Goal: Task Accomplishment & Management: Manage account settings

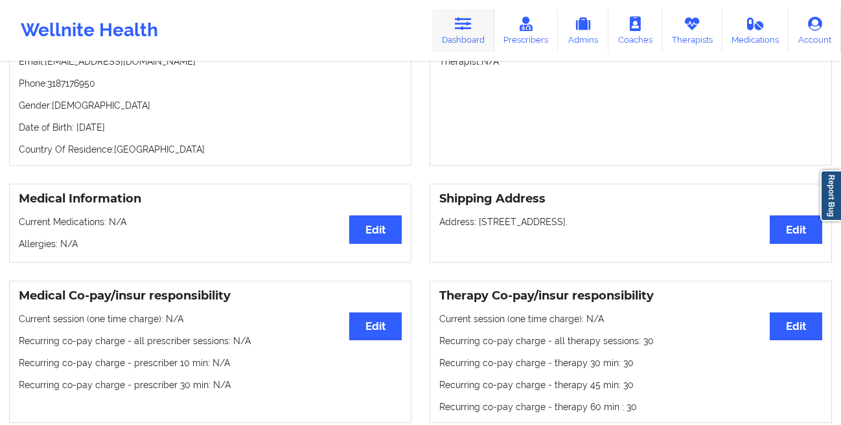
click at [462, 34] on link "Dashboard" at bounding box center [463, 30] width 62 height 43
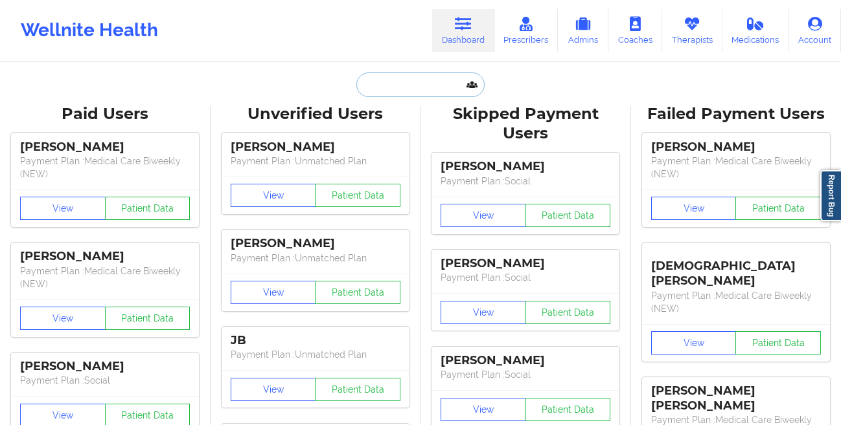
click at [383, 89] on input "text" at bounding box center [420, 85] width 128 height 25
paste input "Tasnim Rida"
type input "Tasnim Rida"
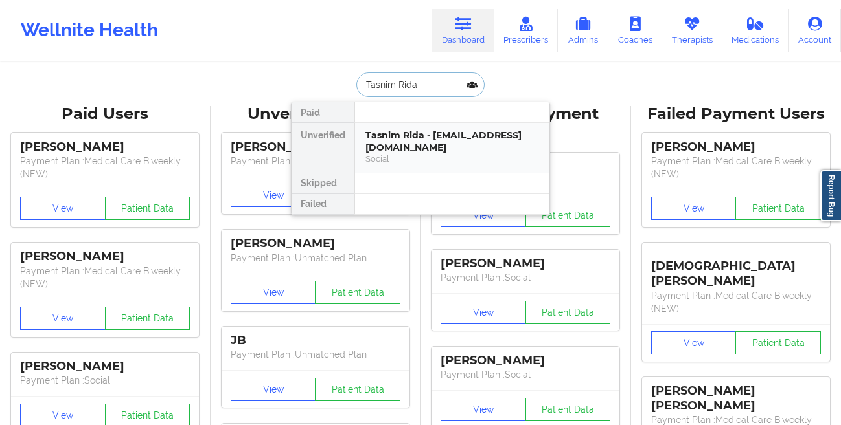
click at [370, 139] on div "Tasnim Rida - ridatasnim@gmail.com" at bounding box center [452, 142] width 174 height 24
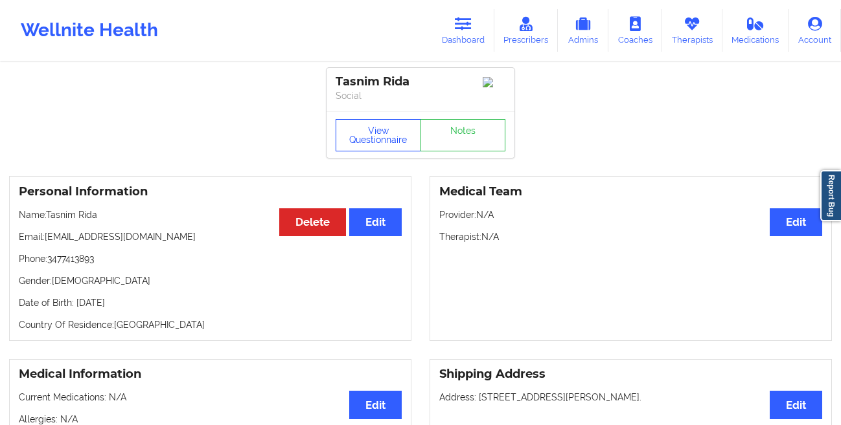
click at [337, 142] on button "View Questionnaire" at bounding box center [377, 135] width 85 height 32
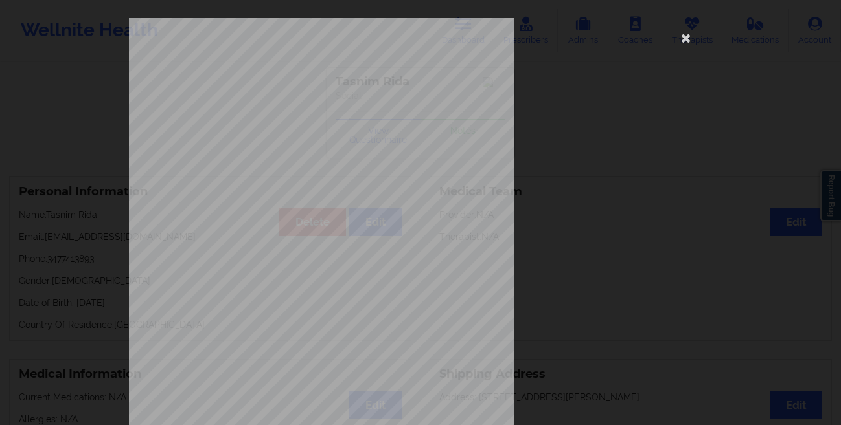
scroll to position [192, 0]
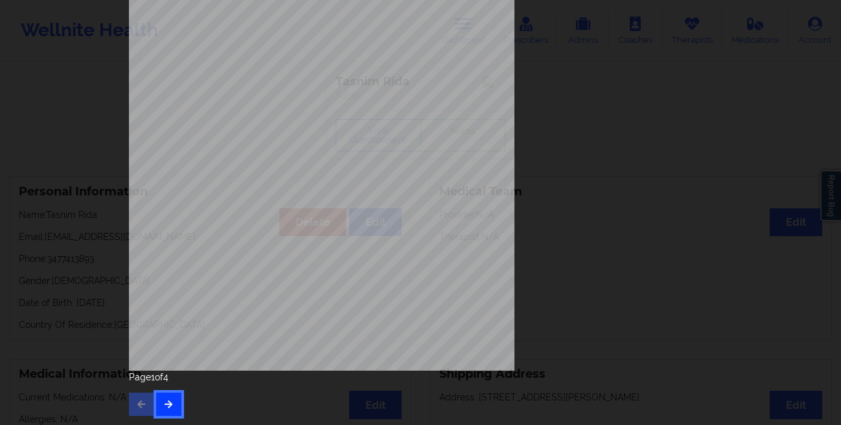
click at [171, 402] on button "button" at bounding box center [168, 404] width 25 height 23
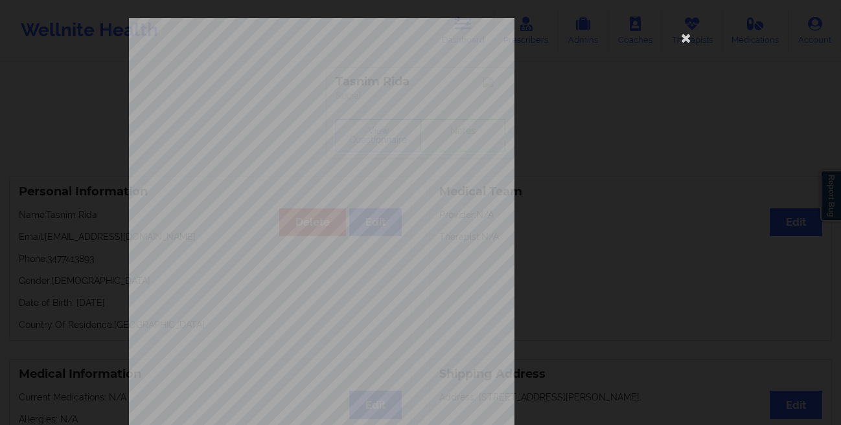
click at [97, 237] on div "This patient has not provided the type of insurance Insurance Member ID for pat…" at bounding box center [420, 212] width 841 height 425
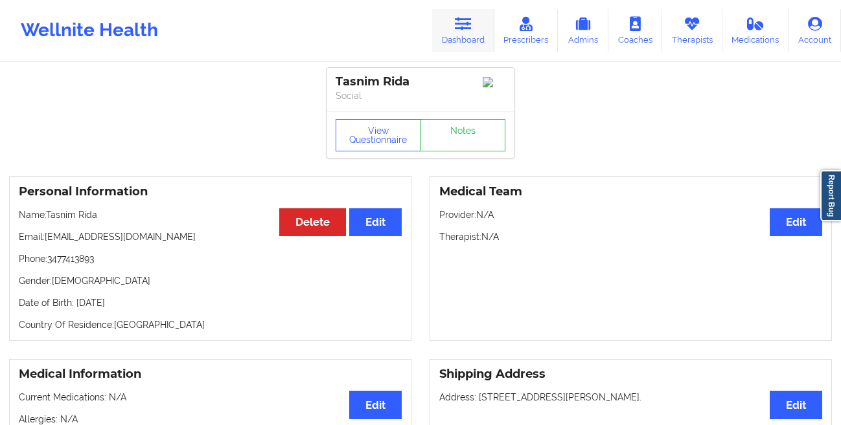
click at [460, 29] on icon at bounding box center [463, 24] width 17 height 14
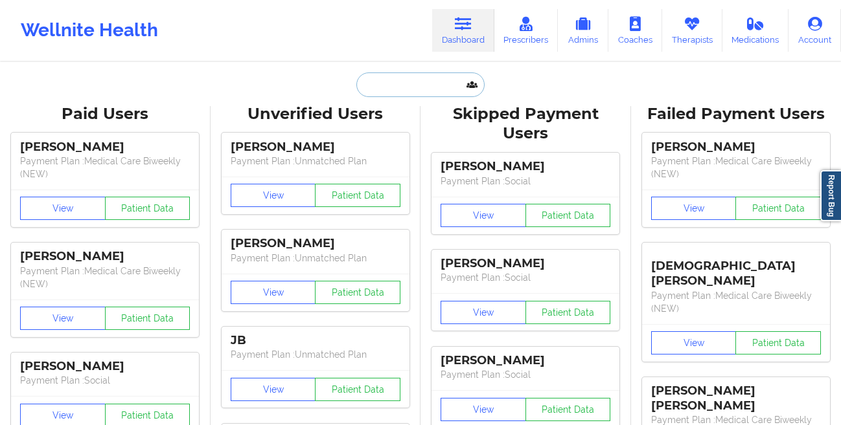
click at [368, 86] on input "text" at bounding box center [420, 85] width 128 height 25
paste input "SALVADOR SANTANA-ARELLANO"
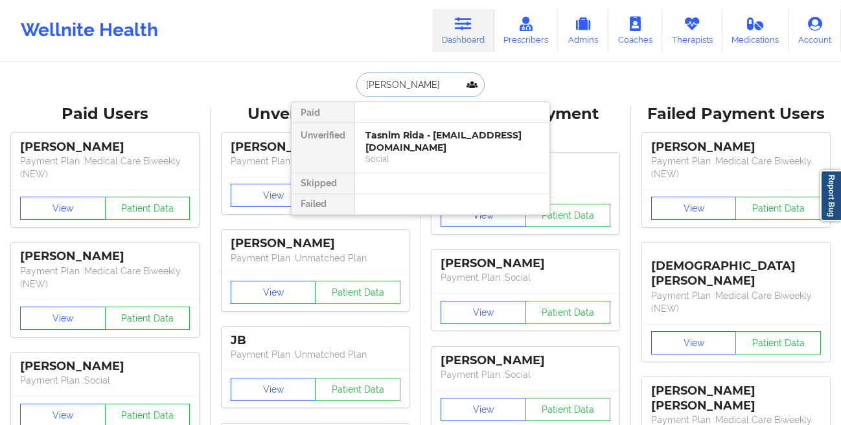
type input "SALVADOR SANTANA-ARELLANO"
click at [371, 139] on div "SALVADOR SANTANA-ARELLANO - salvadorsantana71@icloud.com" at bounding box center [452, 142] width 174 height 24
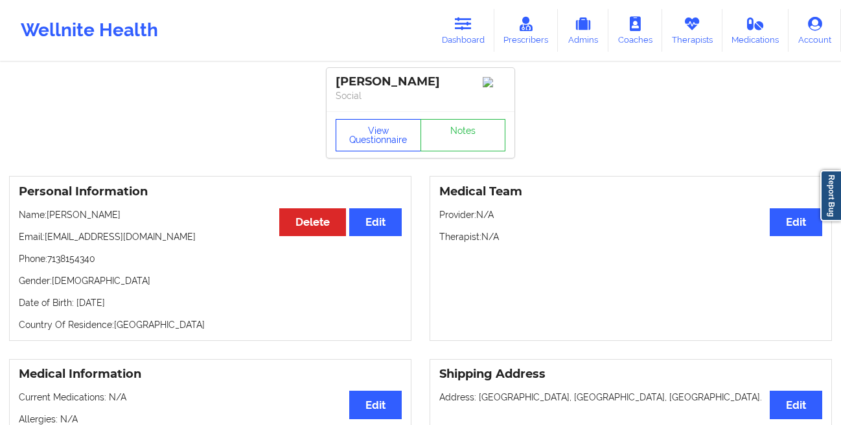
click at [342, 152] on button "View Questionnaire" at bounding box center [377, 135] width 85 height 32
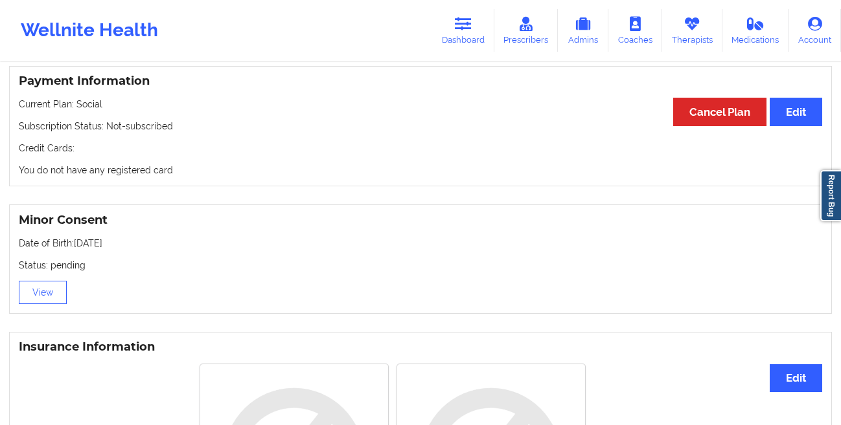
scroll to position [687, 0]
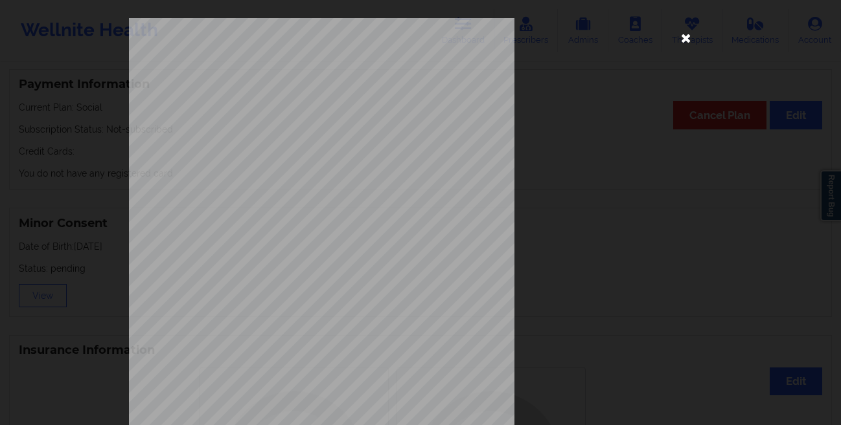
click at [679, 39] on icon at bounding box center [685, 37] width 21 height 21
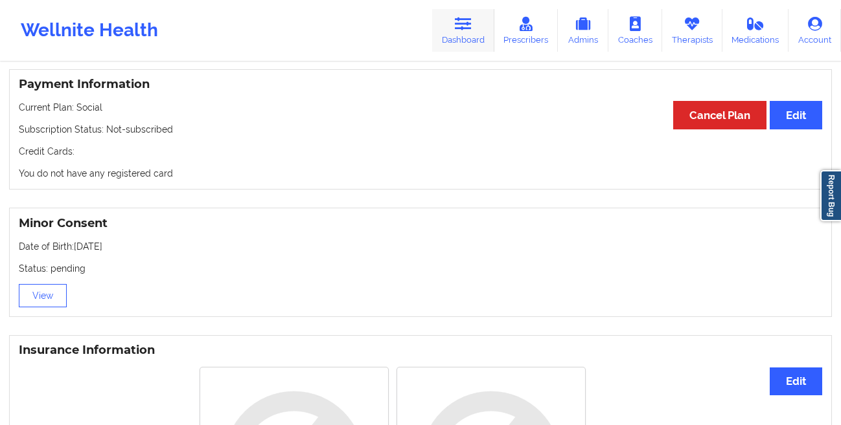
click at [465, 8] on div "Wellnite Health Dashboard Prescribers Admins Coaches Therapists Medications Acc…" at bounding box center [420, 31] width 841 height 52
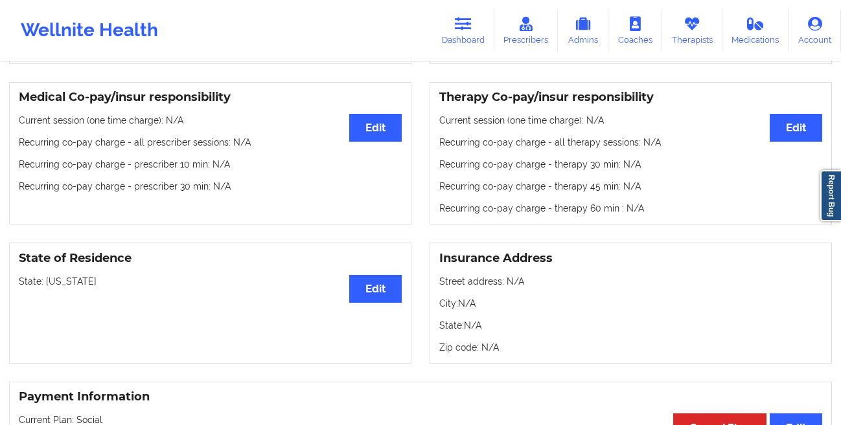
scroll to position [0, 0]
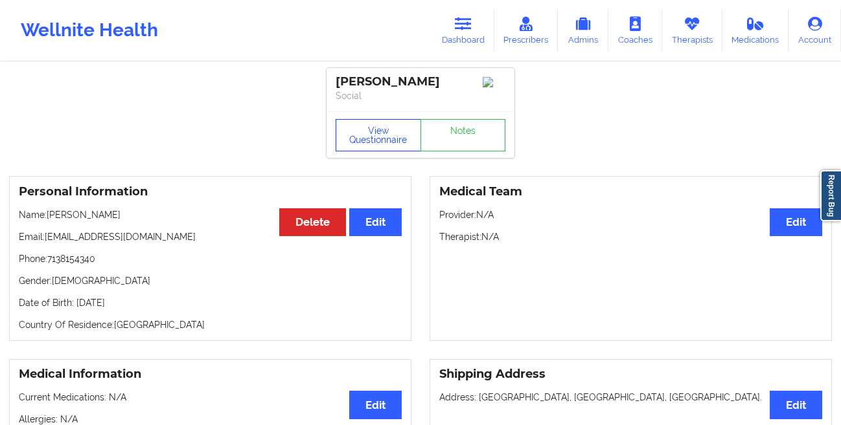
click at [363, 152] on button "View Questionnaire" at bounding box center [377, 135] width 85 height 32
click at [364, 152] on button "View Questionnaire" at bounding box center [377, 135] width 85 height 32
click at [448, 35] on link "Dashboard" at bounding box center [463, 30] width 62 height 43
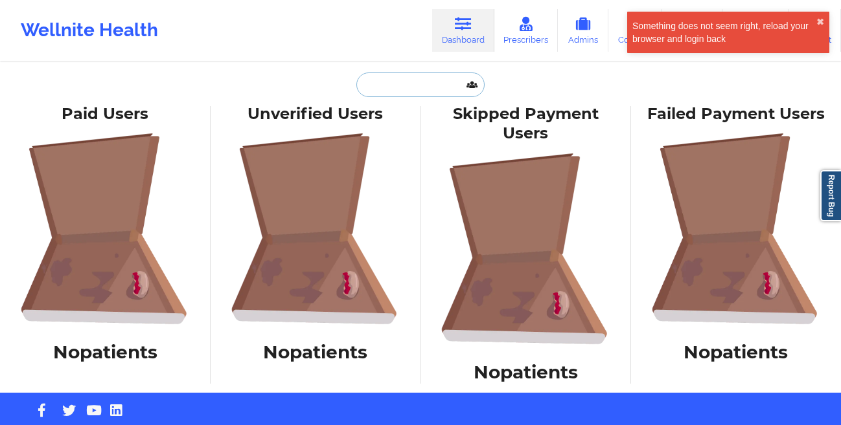
click at [396, 81] on input "text" at bounding box center [420, 85] width 128 height 25
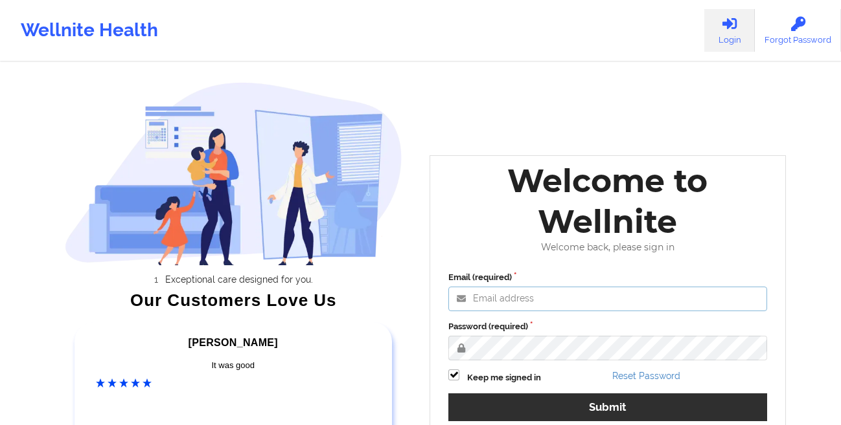
type input "[EMAIL_ADDRESS][DOMAIN_NAME]"
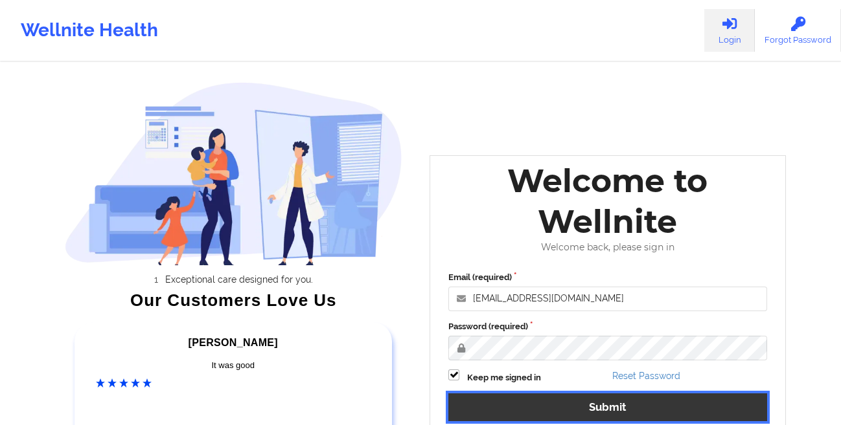
click at [611, 404] on button "Submit" at bounding box center [607, 408] width 319 height 28
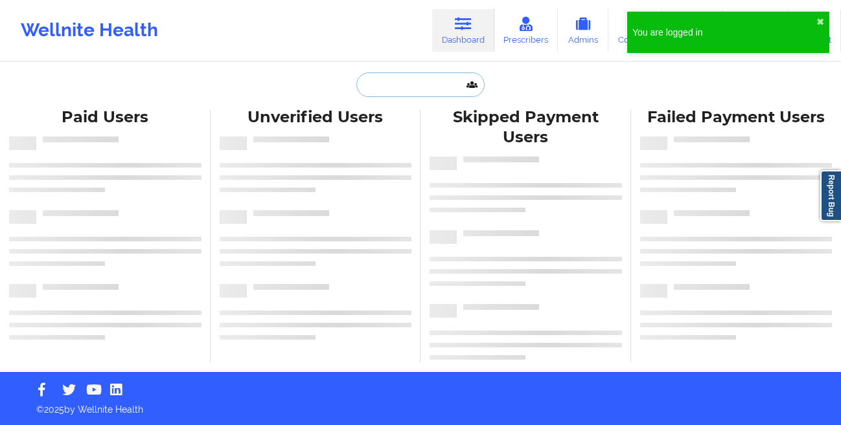
click at [425, 79] on input "text" at bounding box center [420, 85] width 128 height 25
paste input "[PERSON_NAME]"
type input "[PERSON_NAME]"
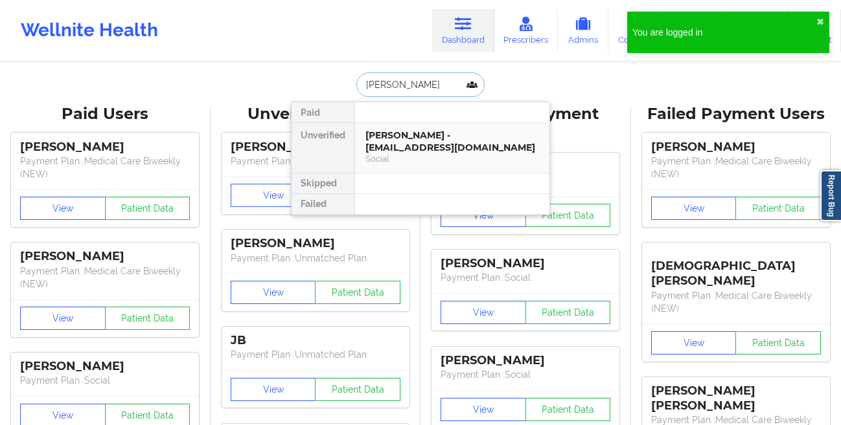
click at [383, 148] on div "[PERSON_NAME] - [EMAIL_ADDRESS][DOMAIN_NAME]" at bounding box center [452, 142] width 174 height 24
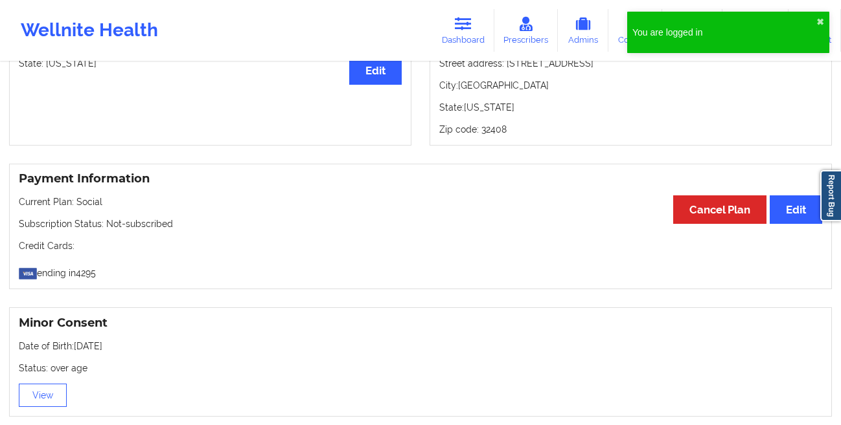
scroll to position [590, 0]
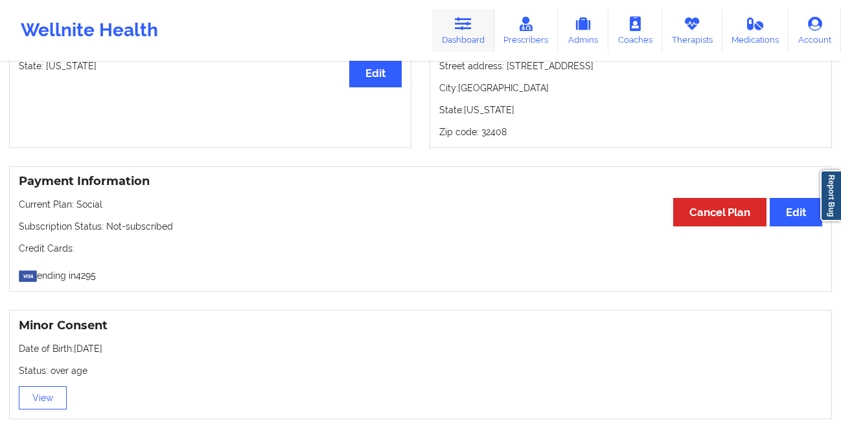
click at [460, 23] on icon at bounding box center [463, 24] width 17 height 14
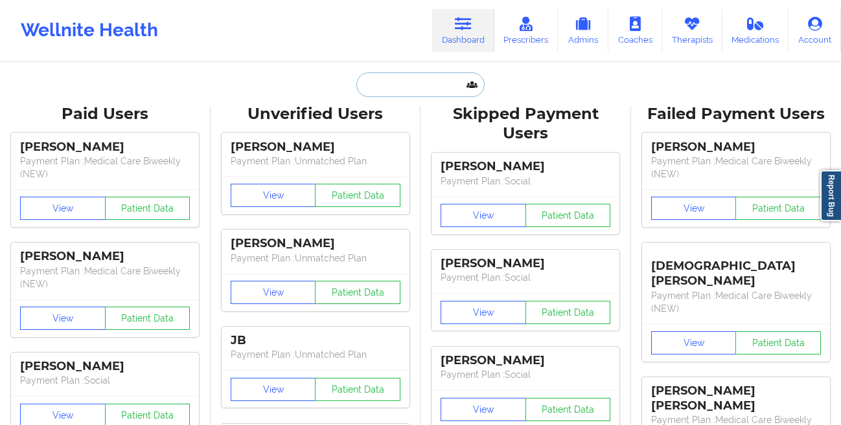
click at [398, 87] on input "text" at bounding box center [420, 85] width 128 height 25
paste input "[DEMOGRAPHIC_DATA][PERSON_NAME]"
type input "[DEMOGRAPHIC_DATA][PERSON_NAME]"
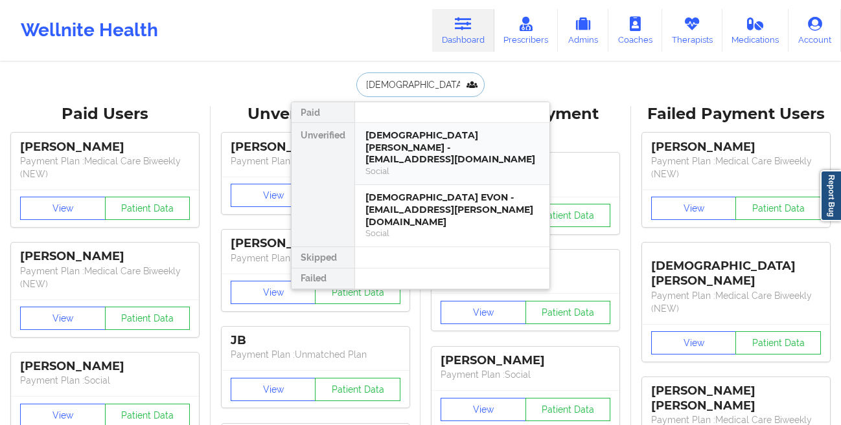
click at [383, 130] on div "[DEMOGRAPHIC_DATA][PERSON_NAME] - [EMAIL_ADDRESS][DOMAIN_NAME]" at bounding box center [452, 148] width 174 height 36
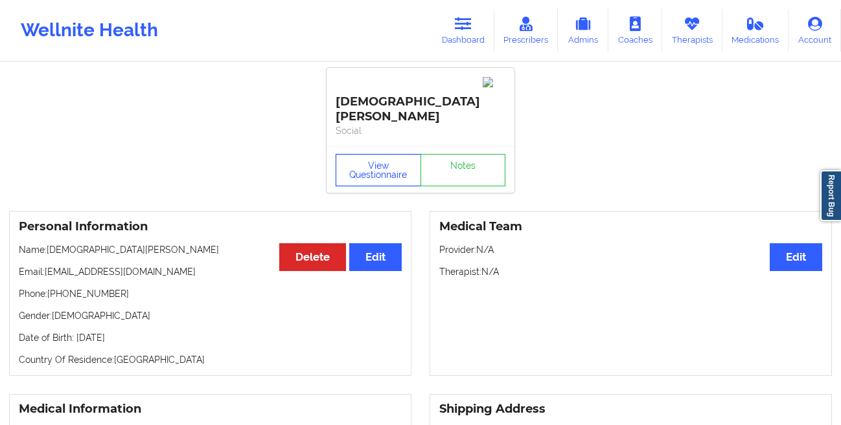
click at [375, 154] on button "View Questionnaire" at bounding box center [377, 170] width 85 height 32
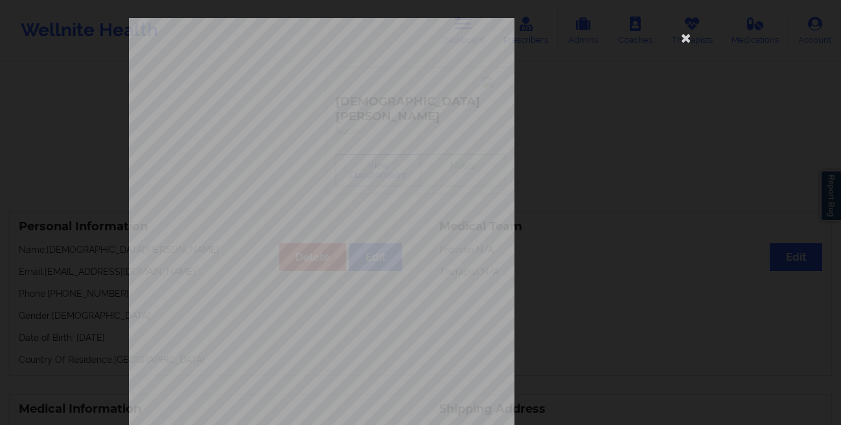
scroll to position [192, 0]
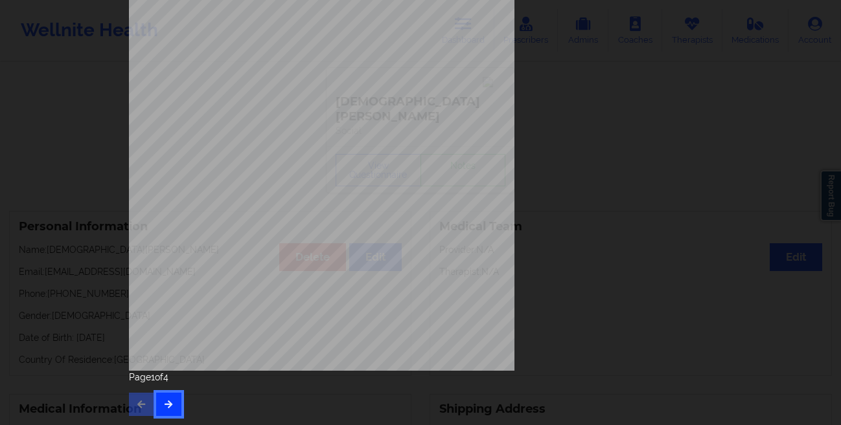
click at [168, 401] on icon "button" at bounding box center [168, 404] width 11 height 8
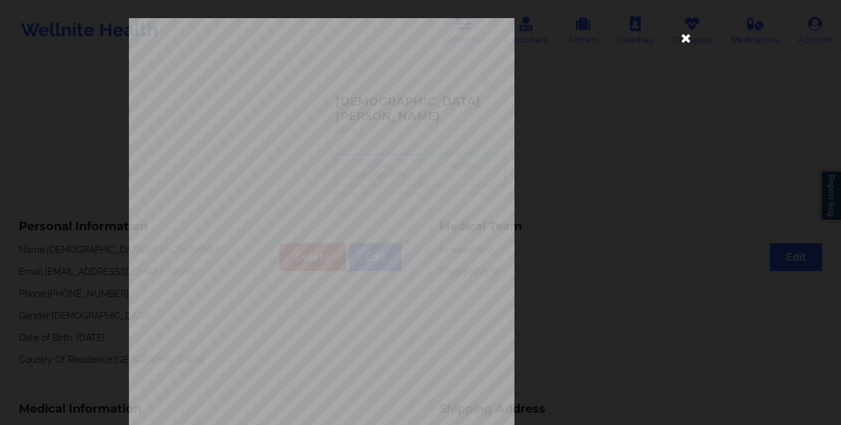
click at [675, 34] on icon at bounding box center [685, 37] width 21 height 21
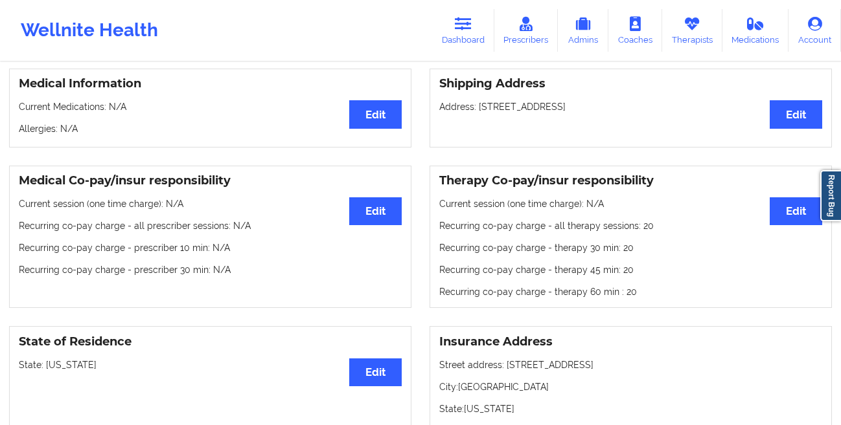
scroll to position [396, 0]
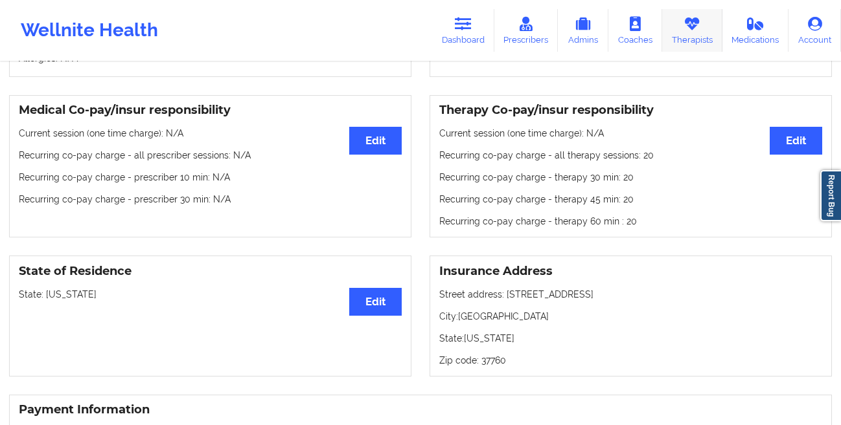
click at [694, 33] on link "Therapists" at bounding box center [692, 30] width 60 height 43
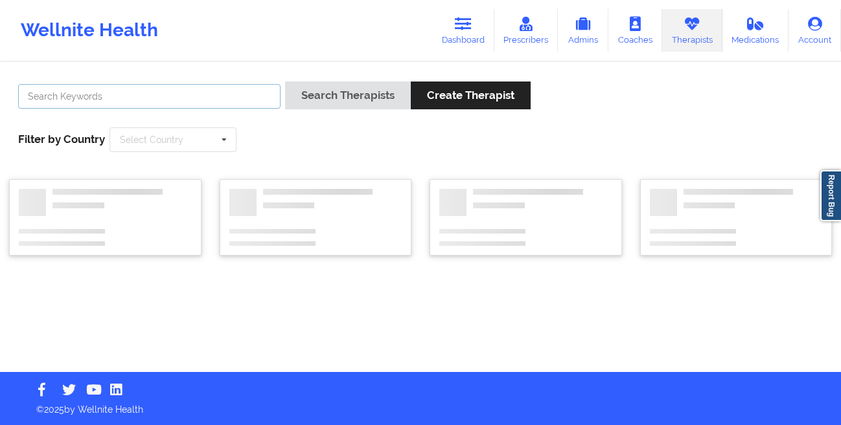
click at [225, 96] on input "text" at bounding box center [149, 96] width 262 height 25
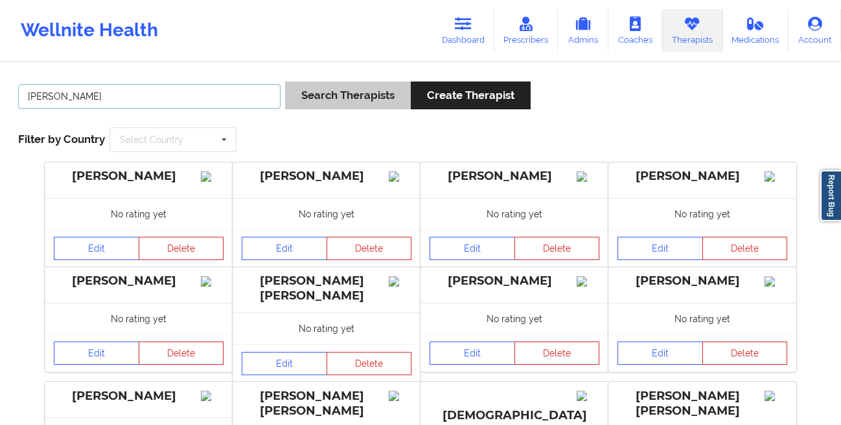
type input "[PERSON_NAME]"
click at [337, 106] on button "Search Therapists" at bounding box center [348, 96] width 126 height 28
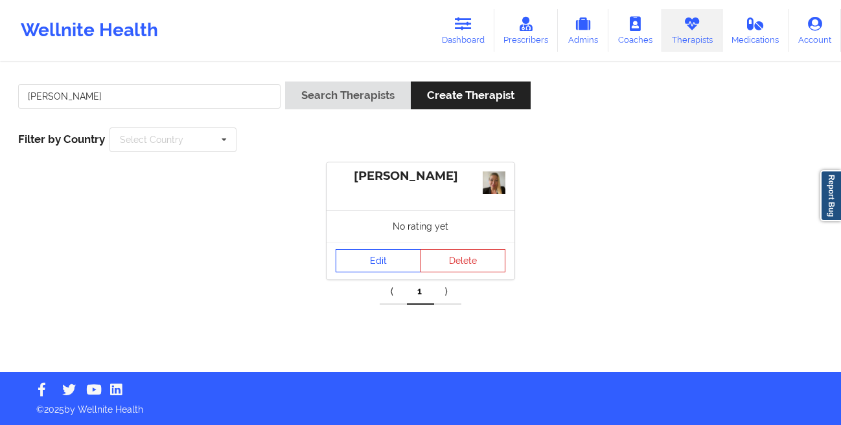
click at [379, 272] on link "Edit" at bounding box center [377, 260] width 85 height 23
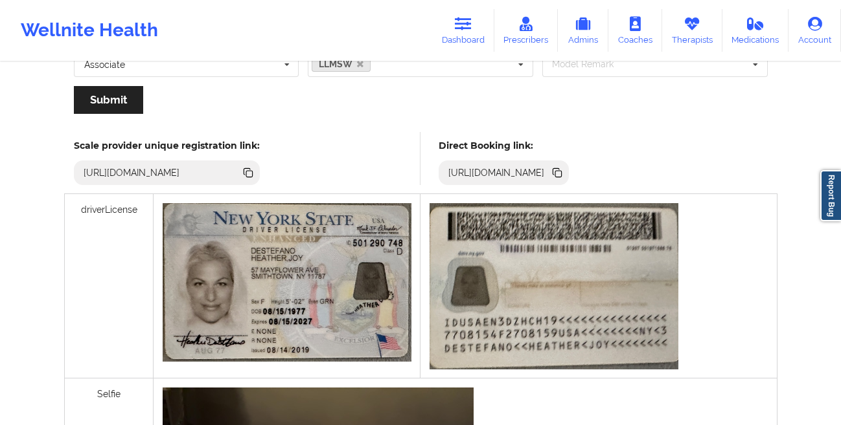
scroll to position [296, 0]
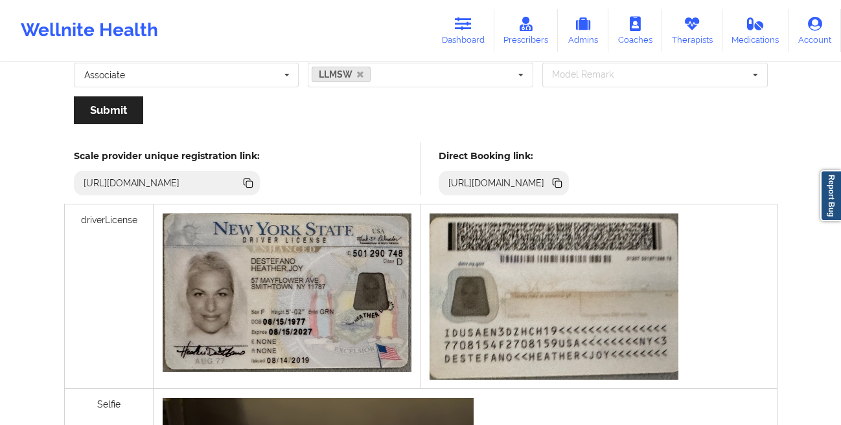
click at [561, 182] on icon at bounding box center [558, 184] width 6 height 6
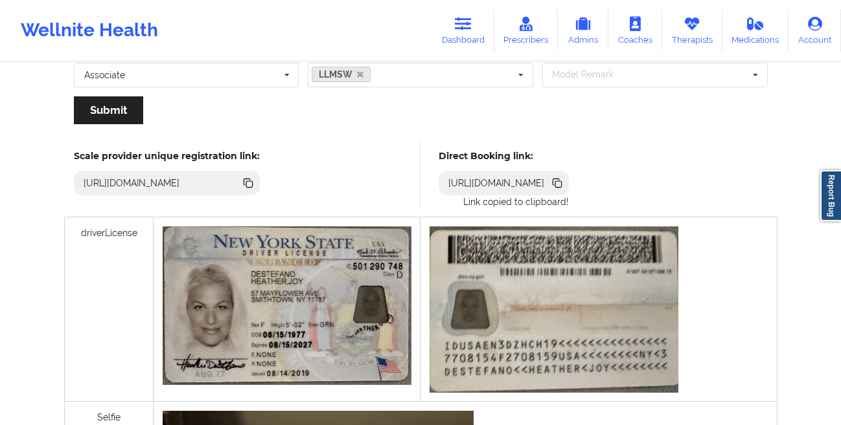
click at [561, 182] on icon at bounding box center [558, 184] width 6 height 6
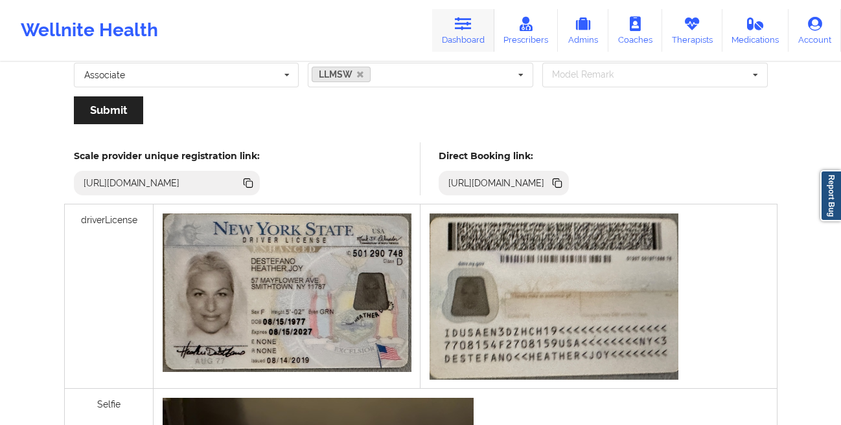
click at [463, 29] on icon at bounding box center [463, 24] width 17 height 14
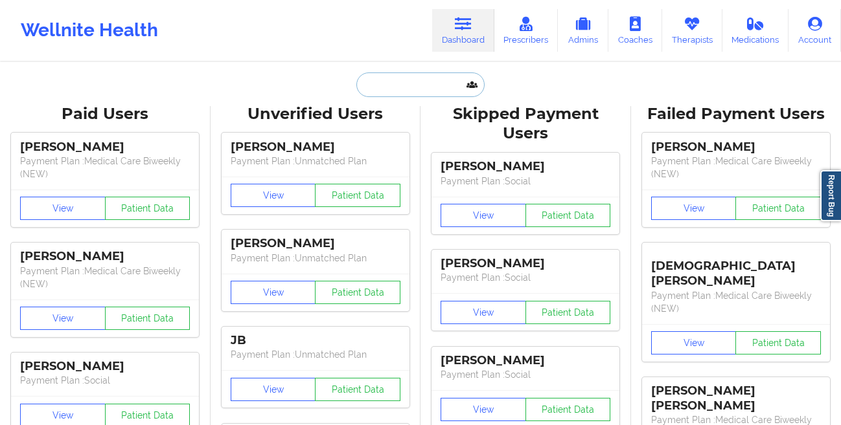
click at [380, 85] on input "text" at bounding box center [420, 85] width 128 height 25
paste input "[PERSON_NAME]"
type input "[PERSON_NAME]"
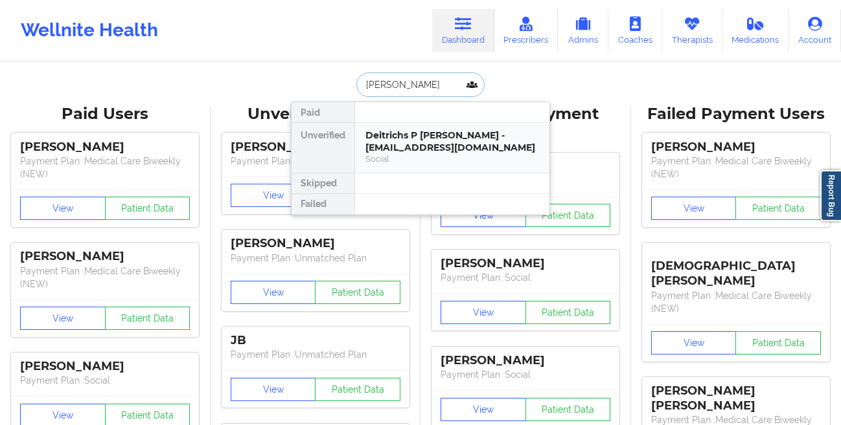
click at [389, 137] on div "Deitrichs P [PERSON_NAME] - [EMAIL_ADDRESS][DOMAIN_NAME]" at bounding box center [452, 142] width 174 height 24
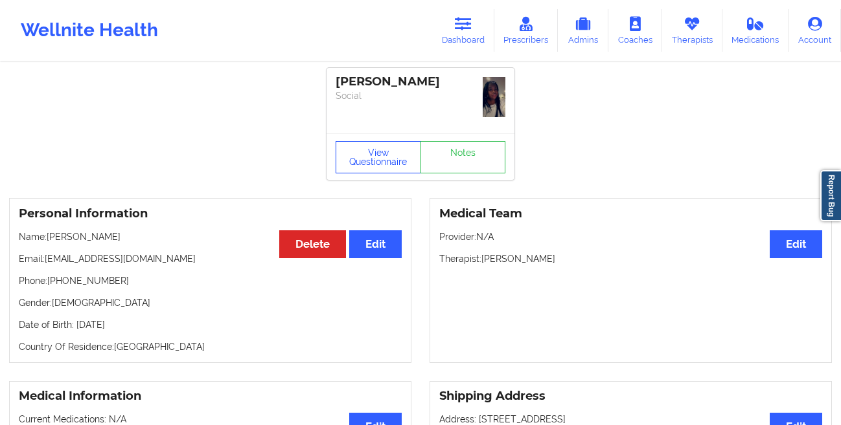
click at [343, 167] on button "View Questionnaire" at bounding box center [377, 157] width 85 height 32
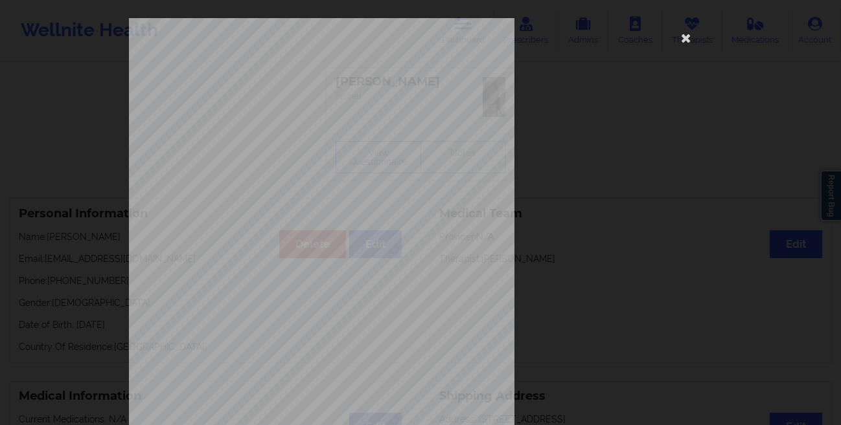
scroll to position [192, 0]
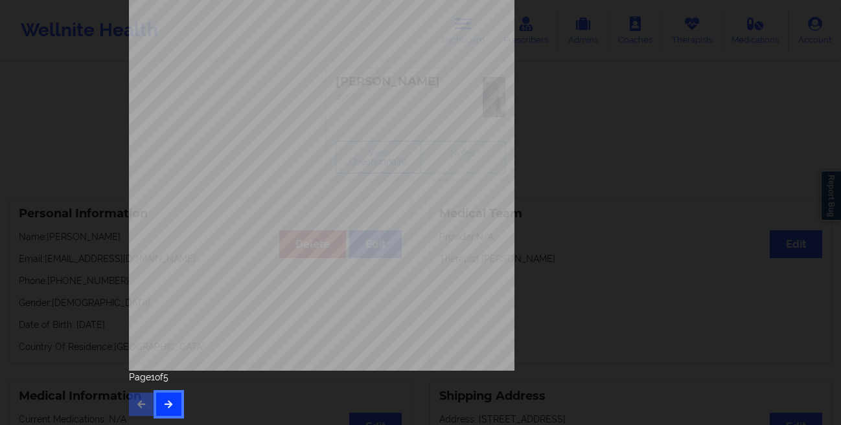
click at [163, 406] on icon "button" at bounding box center [168, 404] width 11 height 8
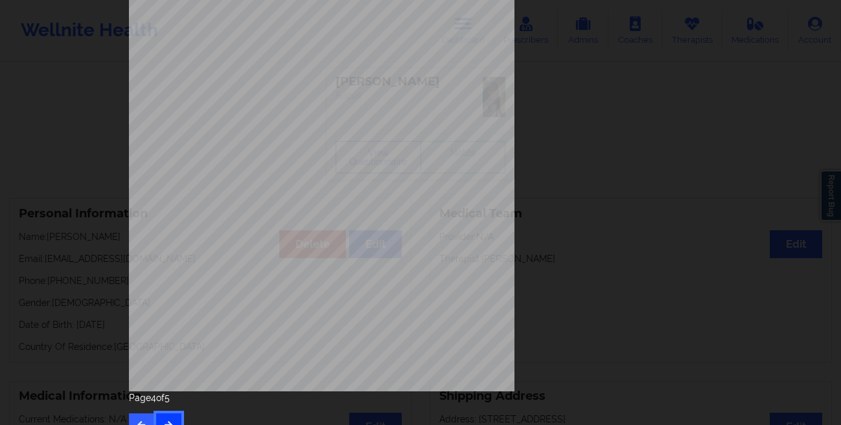
scroll to position [0, 0]
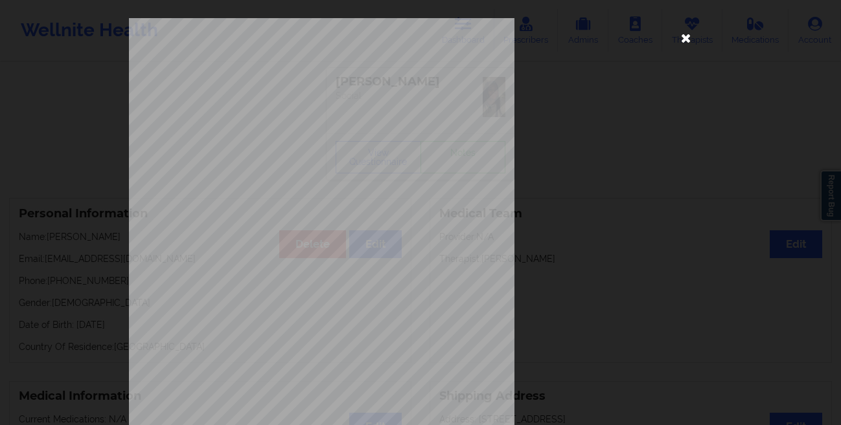
click at [675, 40] on icon at bounding box center [685, 37] width 21 height 21
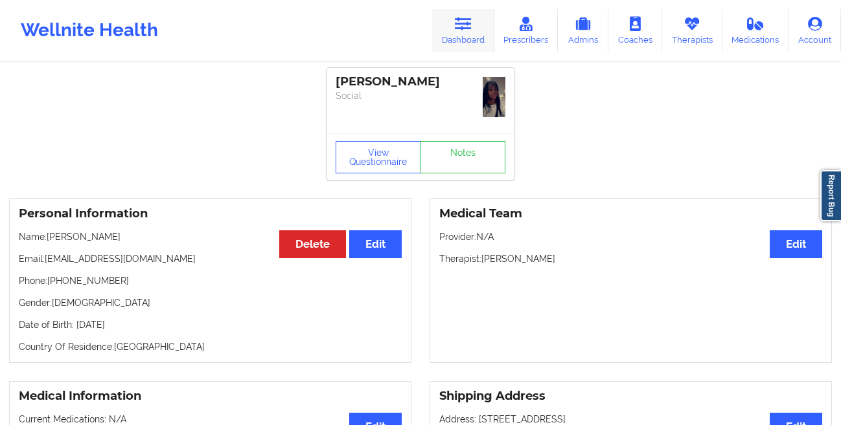
click at [457, 34] on link "Dashboard" at bounding box center [463, 30] width 62 height 43
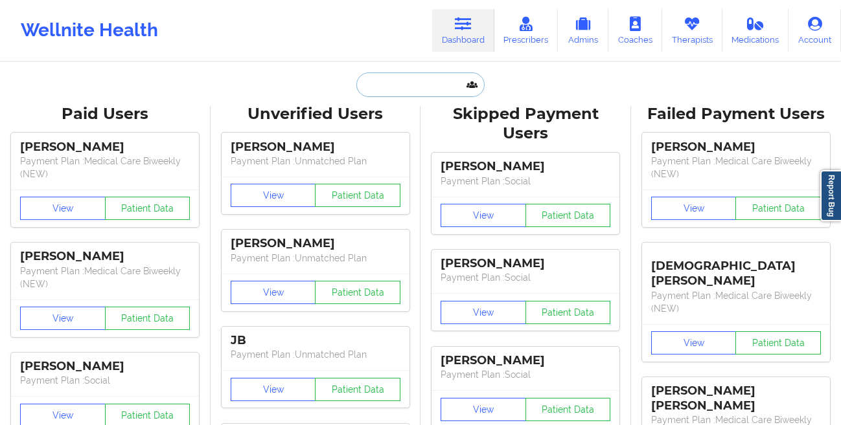
click at [376, 85] on input "text" at bounding box center [420, 85] width 128 height 25
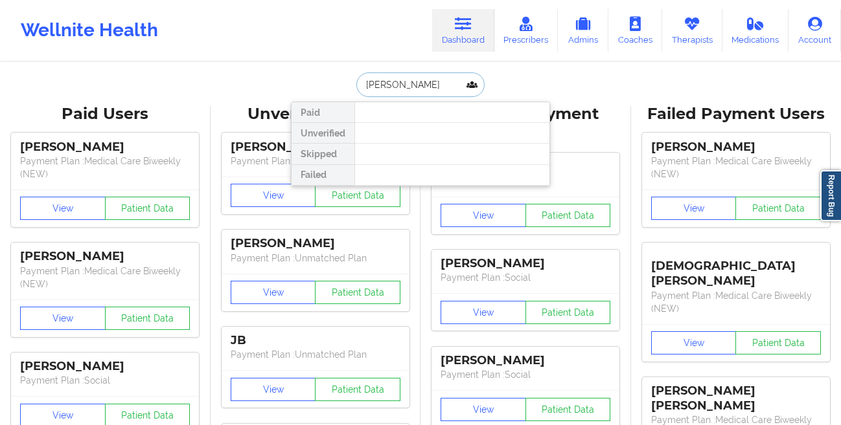
type input "[PERSON_NAME]"
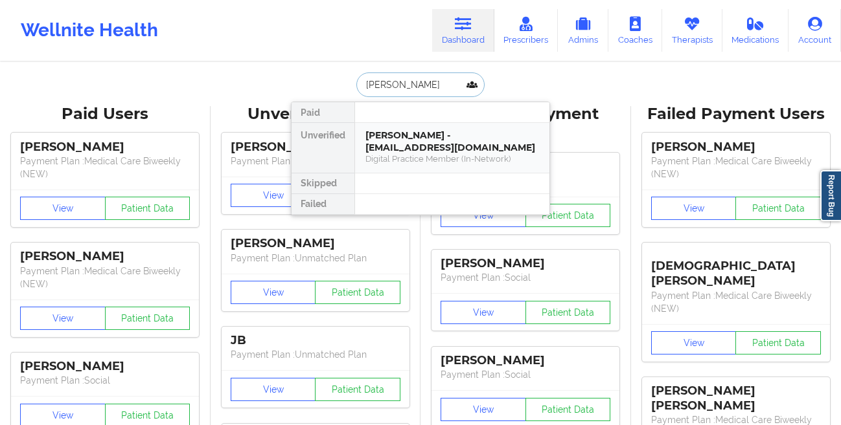
click at [386, 153] on div "Digital Practice Member (In-Network)" at bounding box center [452, 158] width 174 height 11
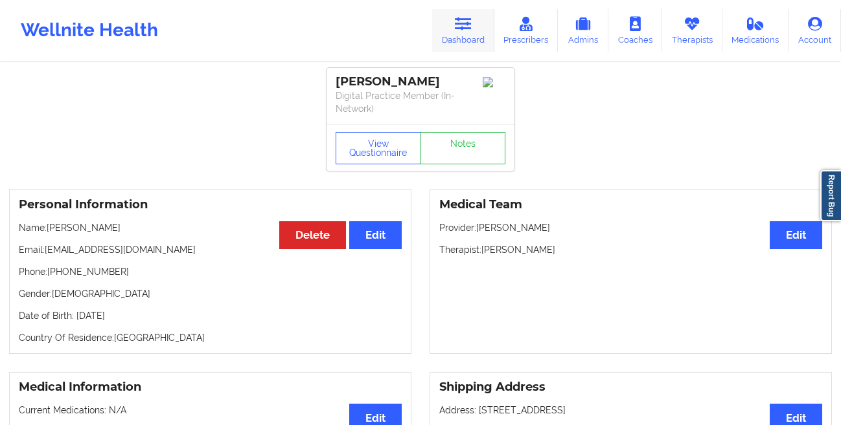
click at [464, 28] on icon at bounding box center [463, 24] width 17 height 14
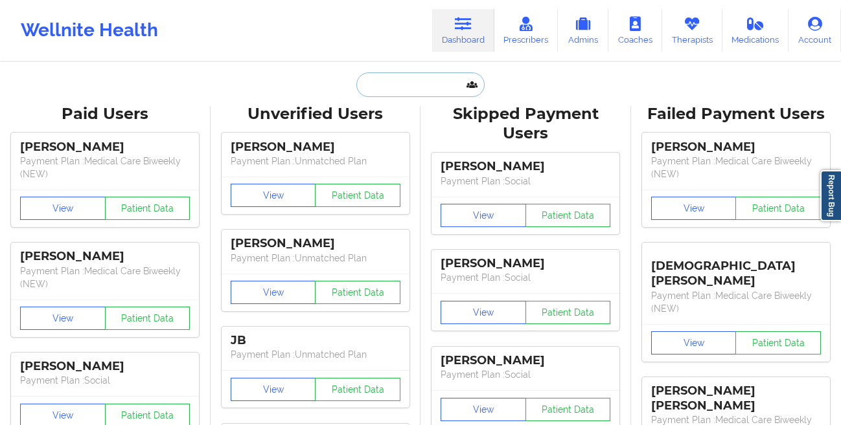
click at [396, 82] on input "text" at bounding box center [420, 85] width 128 height 25
paste input "[PERSON_NAME]"
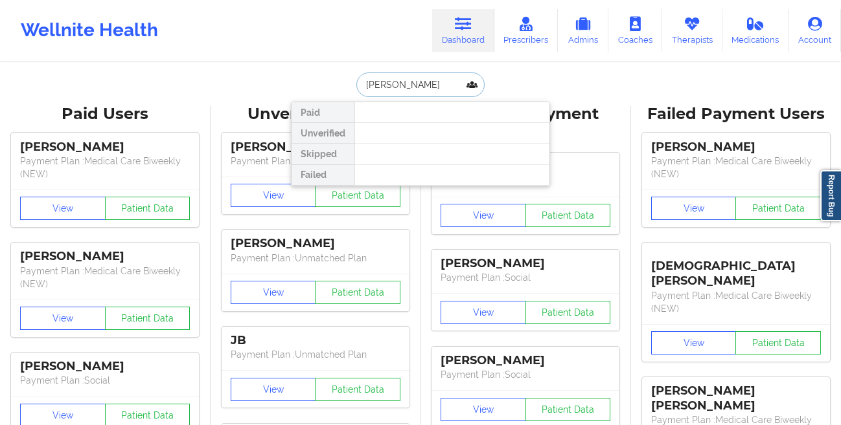
paste input "text"
type input "[PERSON_NAME]"
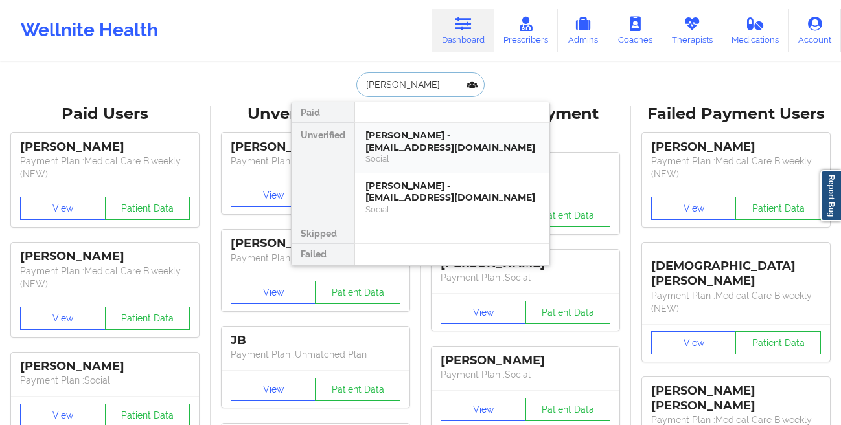
click at [408, 144] on div "[PERSON_NAME] - [EMAIL_ADDRESS][DOMAIN_NAME]" at bounding box center [452, 142] width 174 height 24
